Goal: Task Accomplishment & Management: Manage account settings

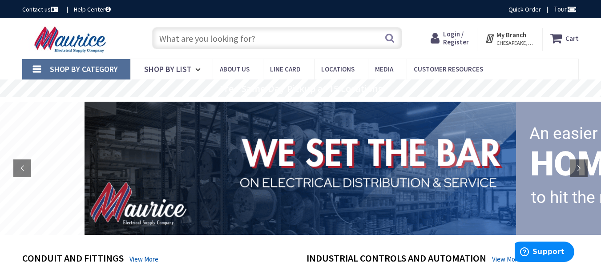
click at [458, 35] on span "Login / Register" at bounding box center [456, 38] width 26 height 16
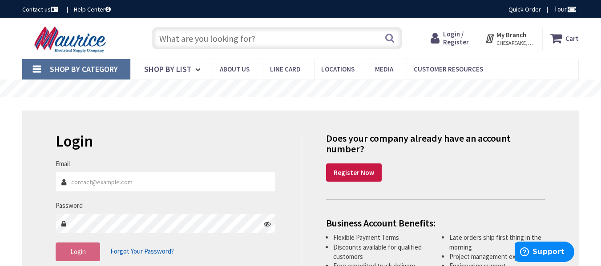
click at [76, 185] on input "Email" at bounding box center [166, 182] width 220 height 20
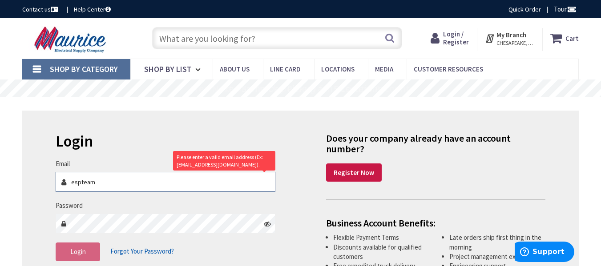
click at [100, 182] on input "espteam" at bounding box center [166, 182] width 220 height 20
drag, startPoint x: 100, startPoint y: 182, endPoint x: 34, endPoint y: 181, distance: 66.3
click at [34, 181] on div "Login Invalid login or password Email espteam Please enter a valid email addres…" at bounding box center [300, 209] width 556 height 197
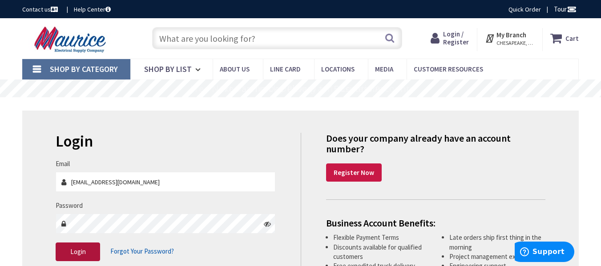
click at [81, 250] on span "Login" at bounding box center [78, 252] width 16 height 8
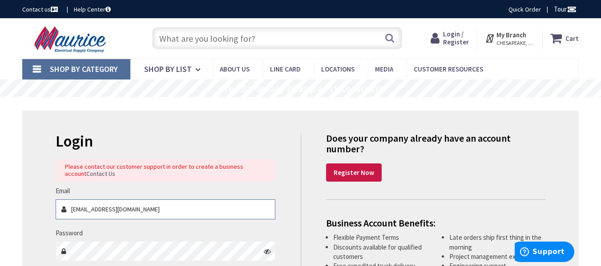
drag, startPoint x: 123, startPoint y: 208, endPoint x: 61, endPoint y: 206, distance: 62.3
click at [61, 206] on div "[EMAIL_ADDRESS][DOMAIN_NAME]" at bounding box center [166, 210] width 220 height 20
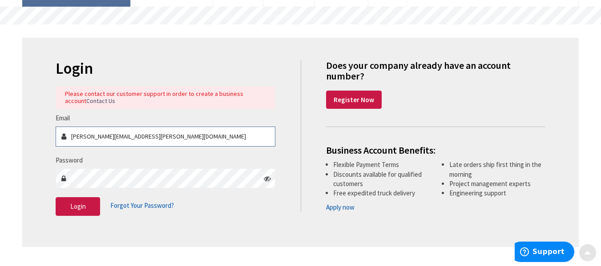
scroll to position [82, 0]
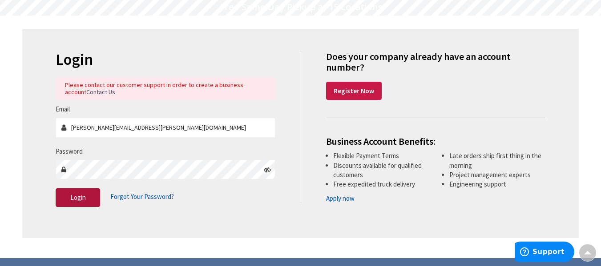
click at [83, 195] on span "Login" at bounding box center [78, 197] width 16 height 8
click at [147, 128] on input "[PERSON_NAME][EMAIL_ADDRESS][PERSON_NAME][DOMAIN_NAME]" at bounding box center [166, 128] width 220 height 20
click at [488, 76] on div "Does your company already have an account number? Register Now" at bounding box center [435, 75] width 219 height 49
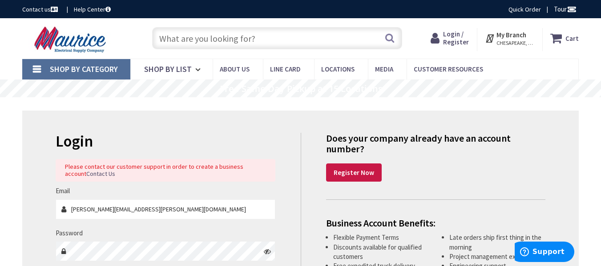
click at [517, 35] on strong "My Branch" at bounding box center [511, 35] width 30 height 8
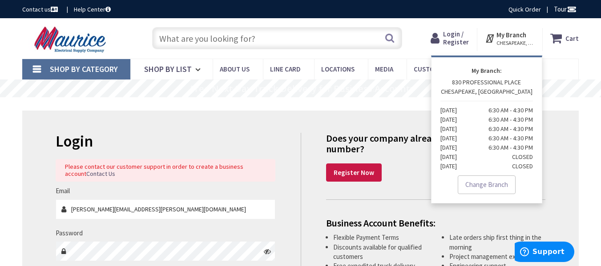
click at [517, 35] on strong "My Branch" at bounding box center [511, 35] width 30 height 8
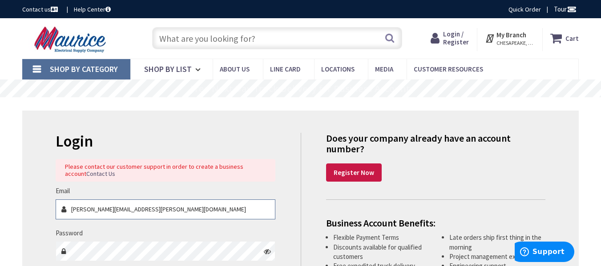
click at [149, 209] on input "[PERSON_NAME][EMAIL_ADDRESS][PERSON_NAME][DOMAIN_NAME]" at bounding box center [166, 210] width 220 height 20
drag, startPoint x: 149, startPoint y: 209, endPoint x: 43, endPoint y: 216, distance: 106.5
click at [43, 216] on div "Login Please contact our customer support in order to create a business account…" at bounding box center [300, 215] width 556 height 209
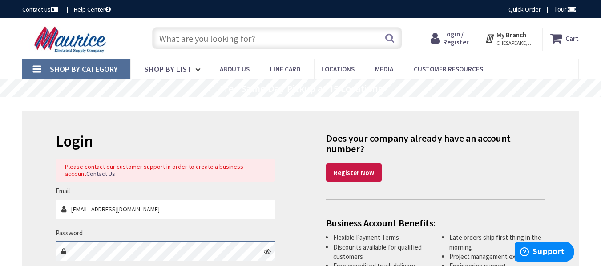
click at [65, 253] on div at bounding box center [166, 251] width 220 height 20
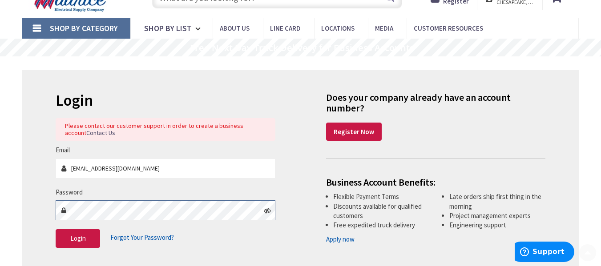
scroll to position [76, 0]
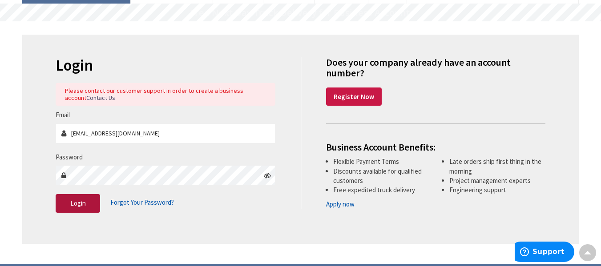
click at [75, 205] on span "Login" at bounding box center [78, 203] width 16 height 8
drag, startPoint x: 121, startPoint y: 132, endPoint x: 71, endPoint y: 128, distance: 49.5
click at [71, 128] on input "[EMAIL_ADDRESS][DOMAIN_NAME]" at bounding box center [166, 134] width 220 height 20
type input "[PERSON_NAME][EMAIL_ADDRESS][PERSON_NAME][DOMAIN_NAME]"
click at [75, 199] on span "Login" at bounding box center [78, 203] width 16 height 8
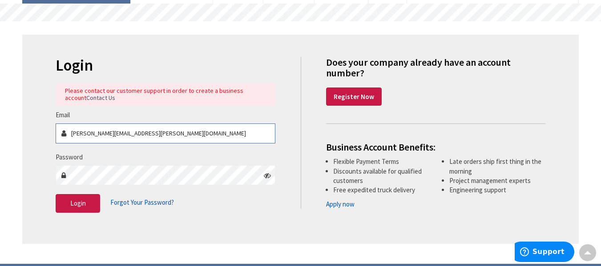
drag, startPoint x: 146, startPoint y: 133, endPoint x: 67, endPoint y: 133, distance: 79.2
click at [67, 133] on div "[PERSON_NAME][EMAIL_ADDRESS][PERSON_NAME][DOMAIN_NAME]" at bounding box center [166, 134] width 220 height 20
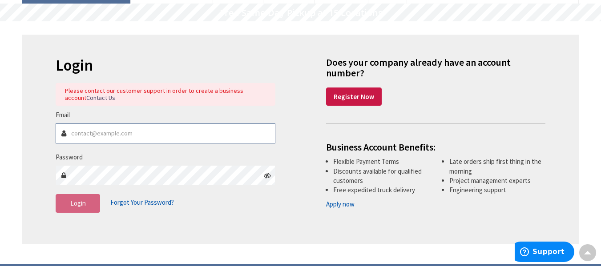
scroll to position [0, 0]
